Goal: Task Accomplishment & Management: Use online tool/utility

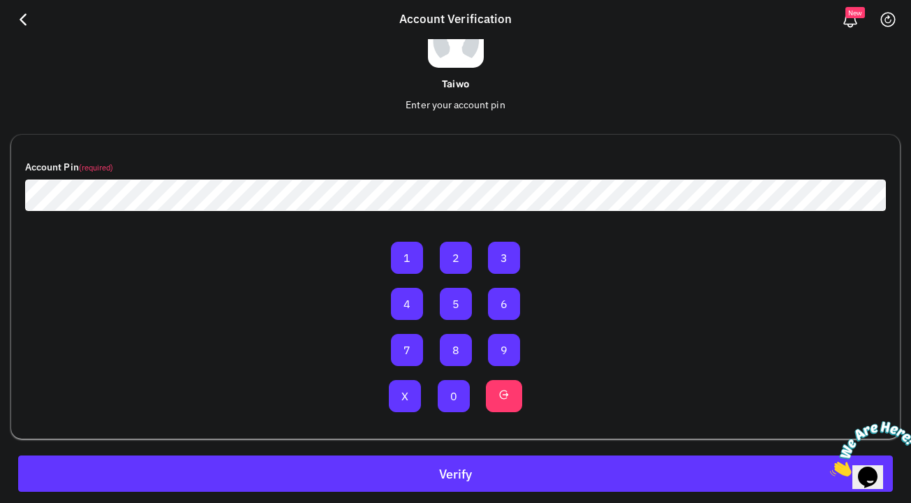
scroll to position [81, 0]
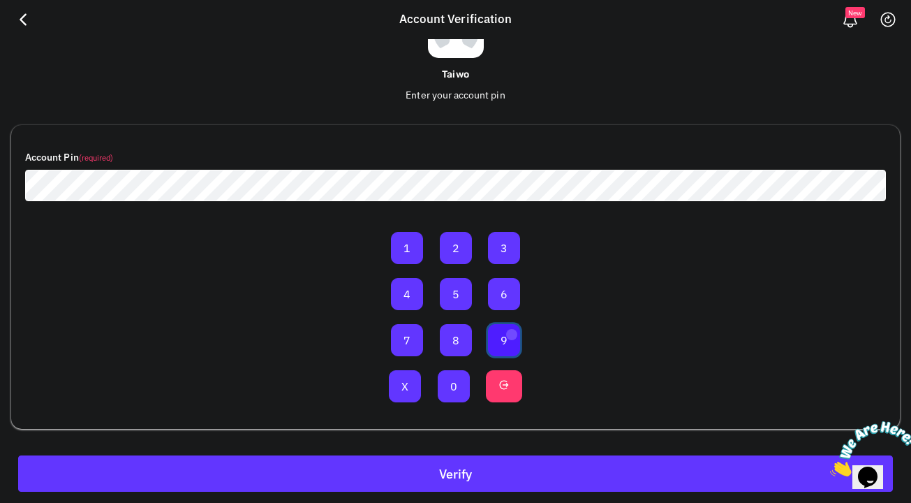
click at [511, 334] on button "9" at bounding box center [504, 340] width 32 height 32
click at [455, 382] on button "0" at bounding box center [454, 386] width 32 height 32
click at [455, 383] on button "0" at bounding box center [454, 386] width 32 height 32
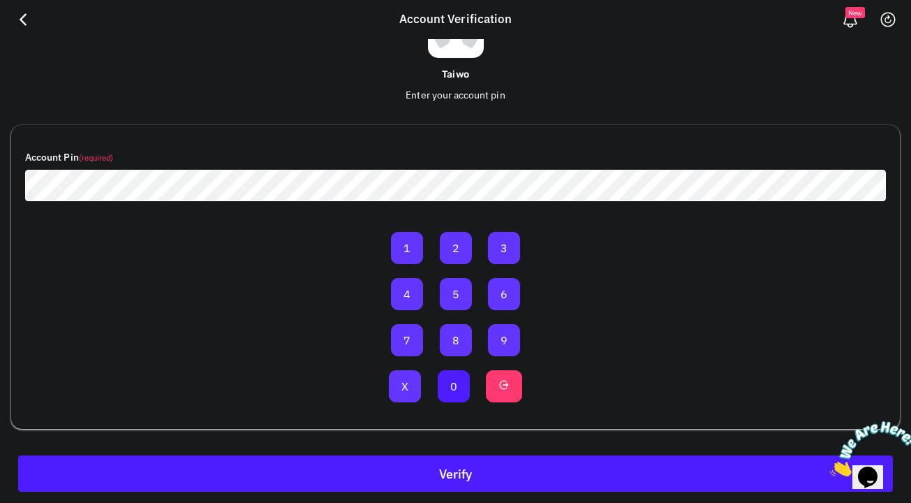
click at [493, 466] on button "Verify" at bounding box center [455, 473] width 875 height 36
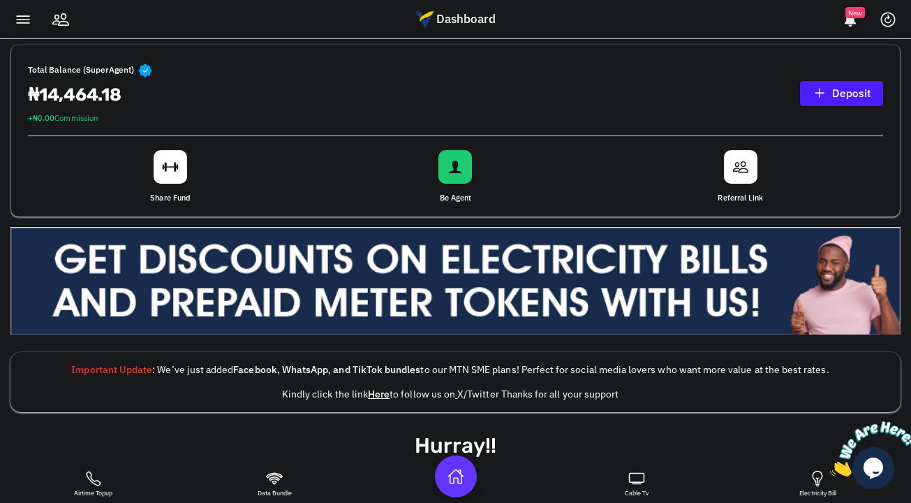
click at [851, 90] on link "Deposit" at bounding box center [841, 93] width 83 height 25
